Goal: Information Seeking & Learning: Understand process/instructions

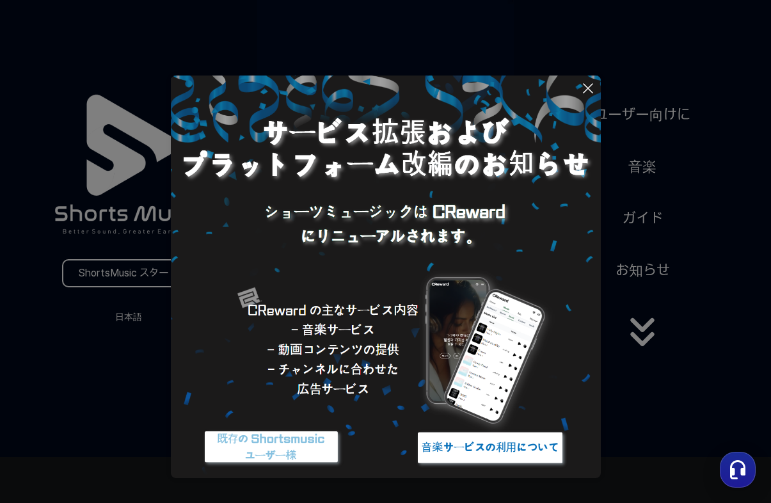
click at [589, 88] on icon at bounding box center [587, 88] width 15 height 15
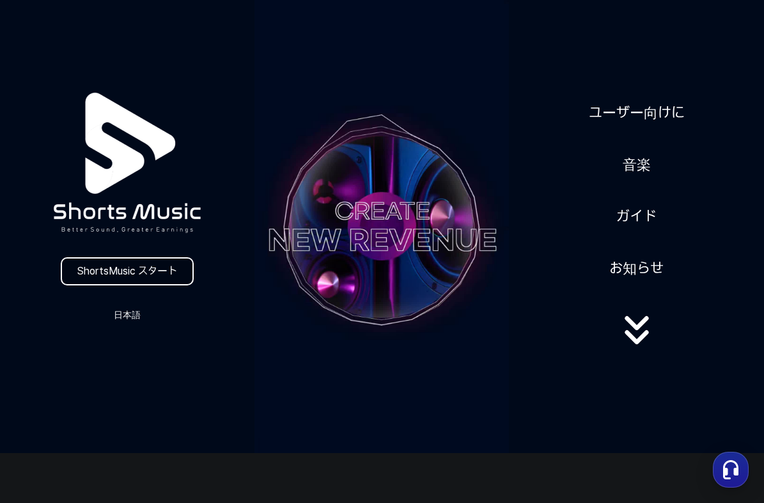
click at [130, 273] on link "ShortsMusic スタート" at bounding box center [127, 271] width 133 height 28
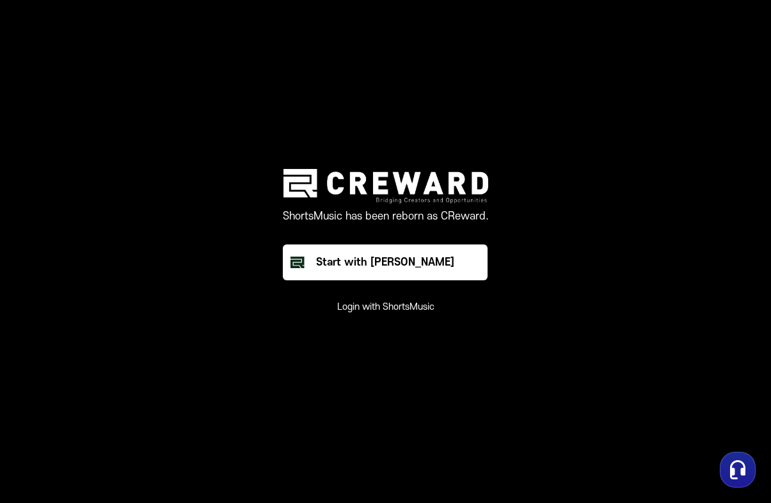
click at [545, 292] on div "ShortsMusic has been reborn as CReward. Start with Creward Login with ShortsMus…" at bounding box center [386, 241] width 384 height 144
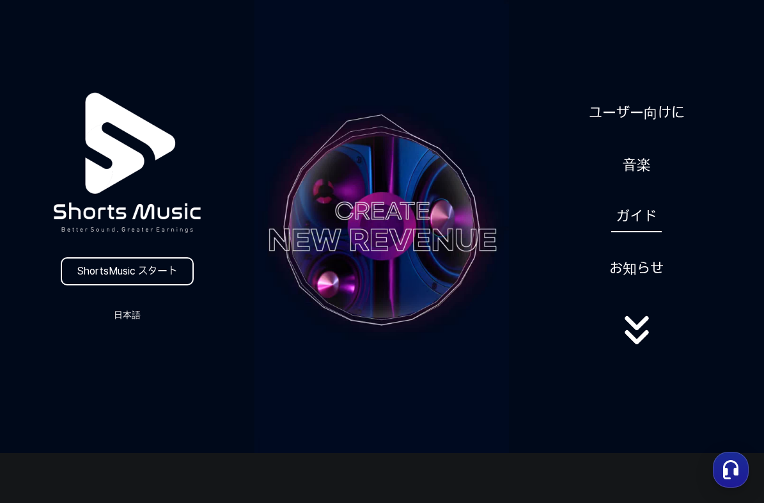
click at [645, 217] on link "ガイド" at bounding box center [637, 216] width 51 height 31
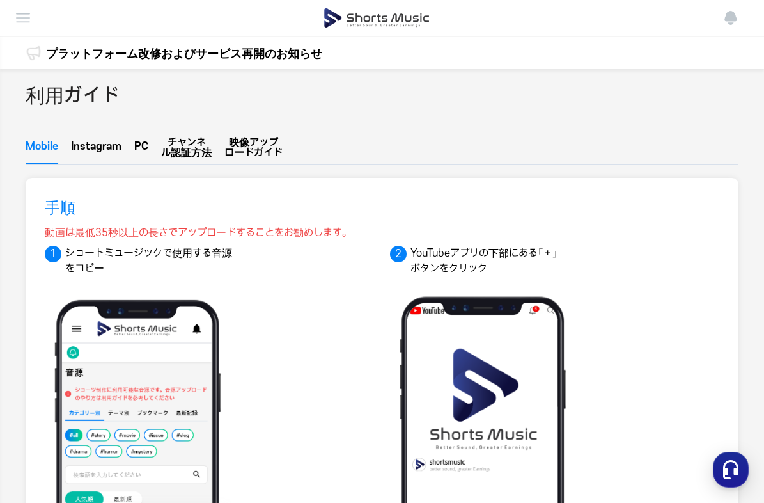
click at [140, 146] on button "PC" at bounding box center [141, 149] width 14 height 29
